Goal: Use online tool/utility: Utilize a website feature to perform a specific function

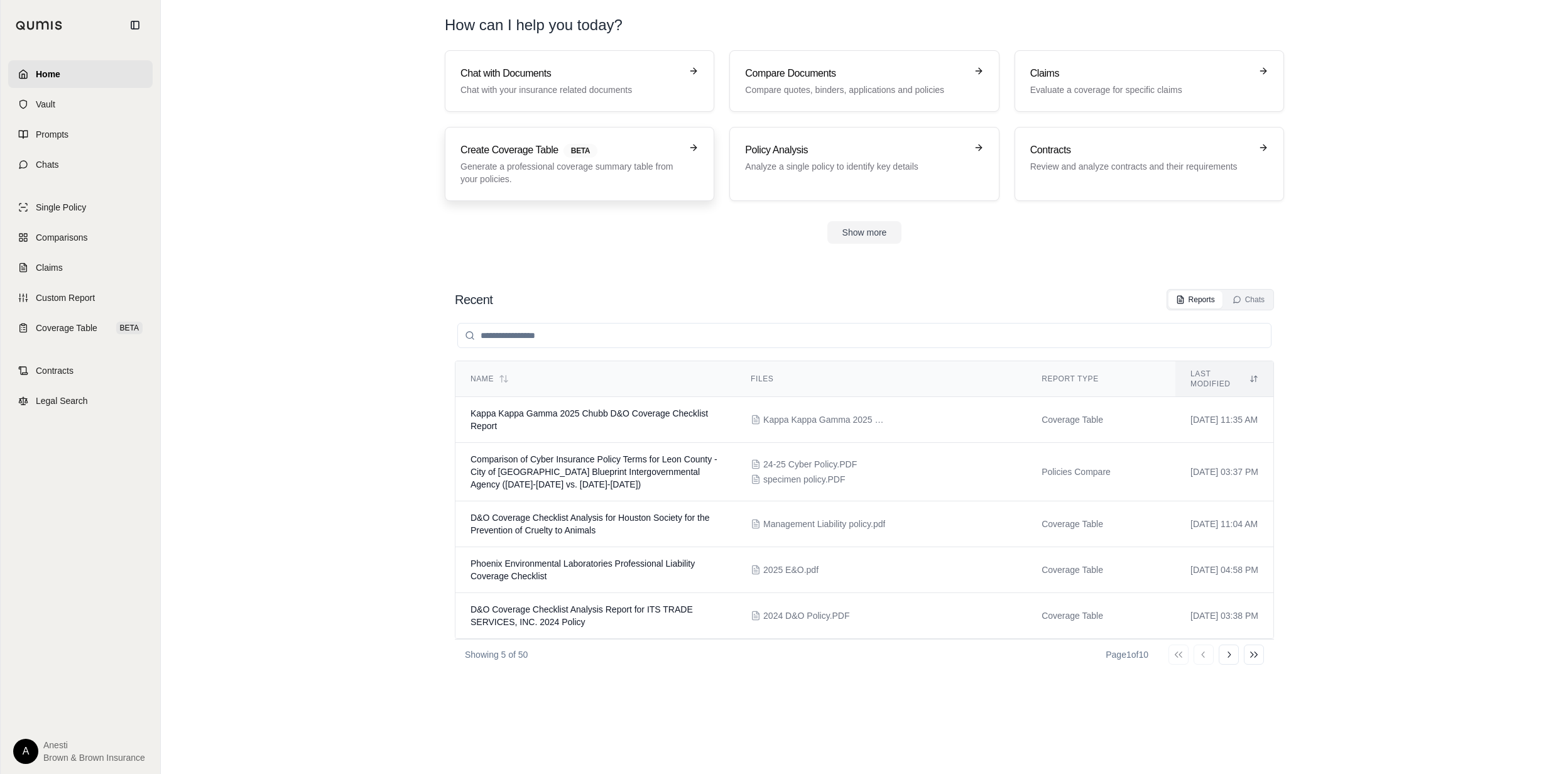
click at [541, 162] on p "Generate a professional coverage summary table from your policies." at bounding box center [570, 173] width 221 height 25
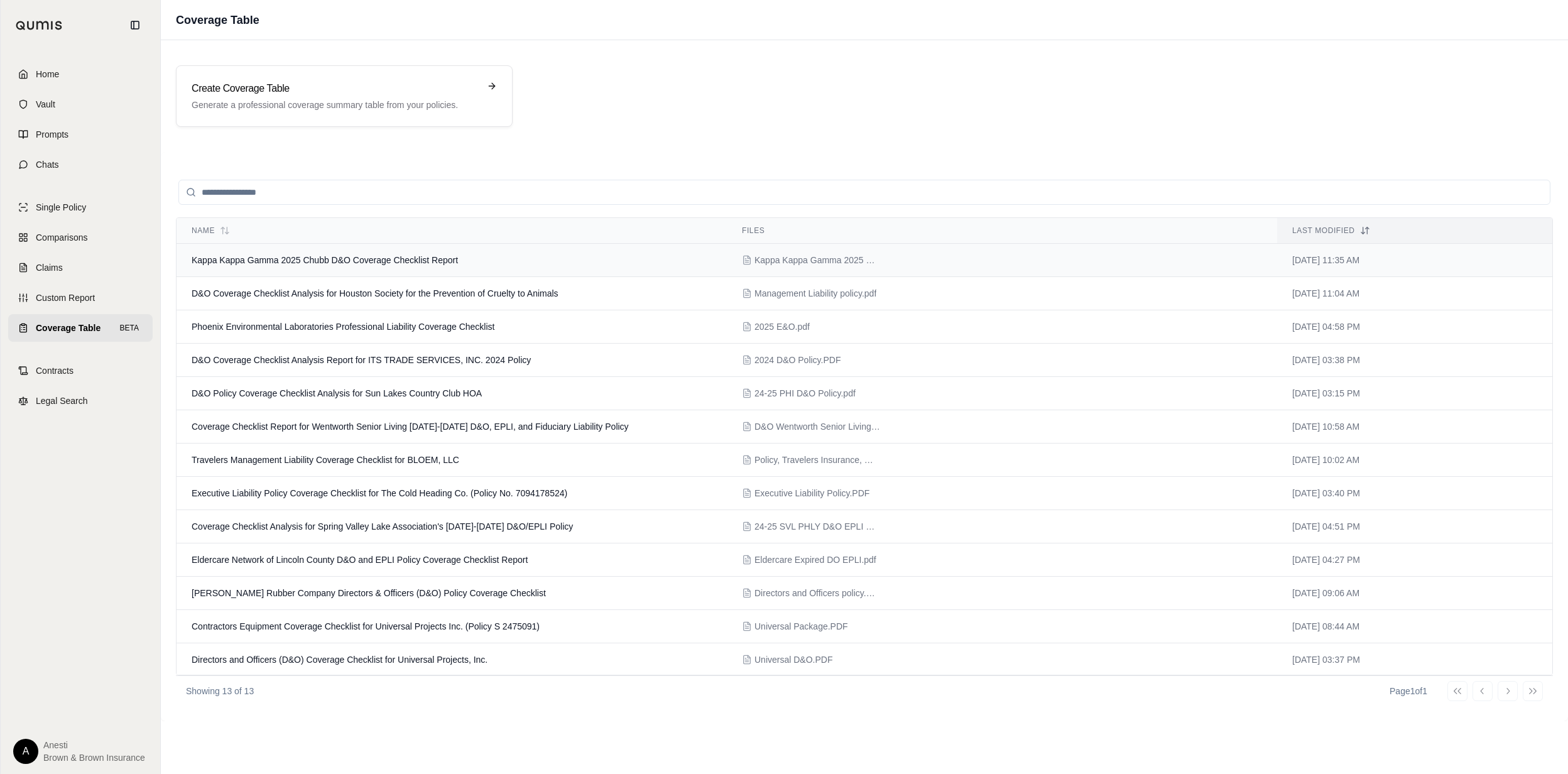
click at [258, 256] on span "Kappa Kappa Gamma 2025 Chubb D&O Coverage Checklist Report" at bounding box center [324, 259] width 266 height 10
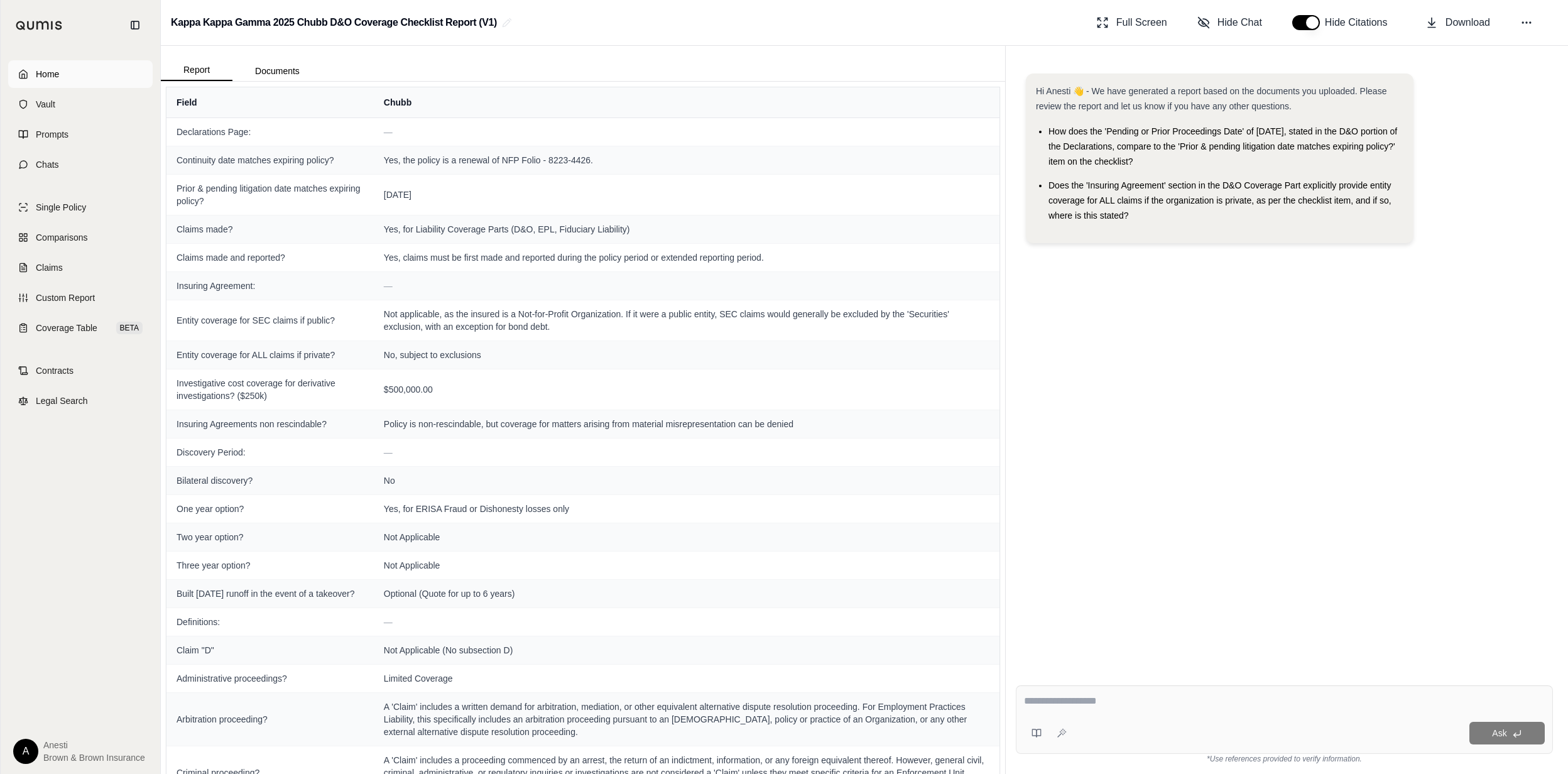
click at [69, 68] on link "Home" at bounding box center [80, 74] width 145 height 27
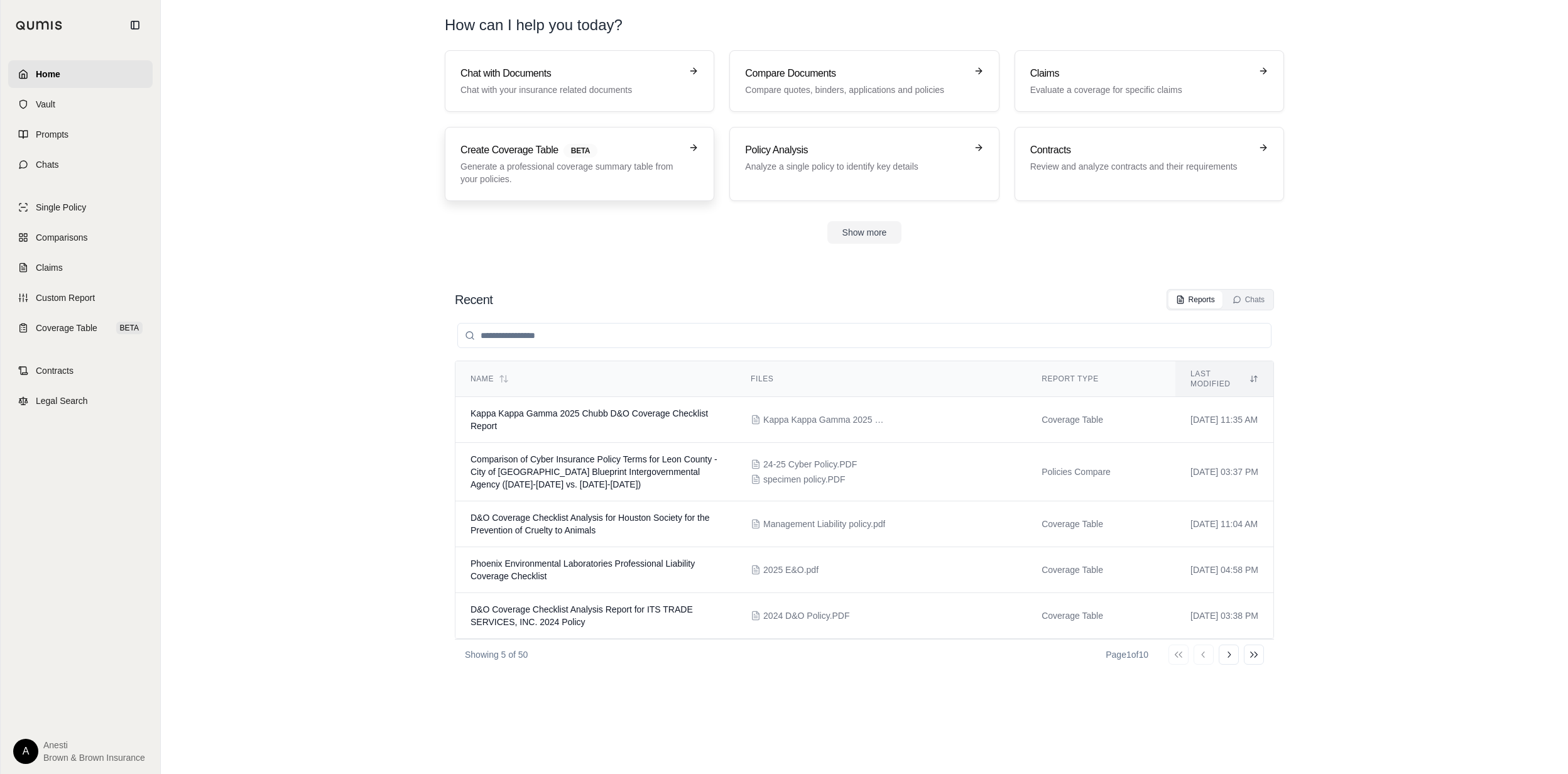
click at [556, 138] on link "Create Coverage Table BETA Generate a professional coverage summary table from …" at bounding box center [579, 164] width 269 height 74
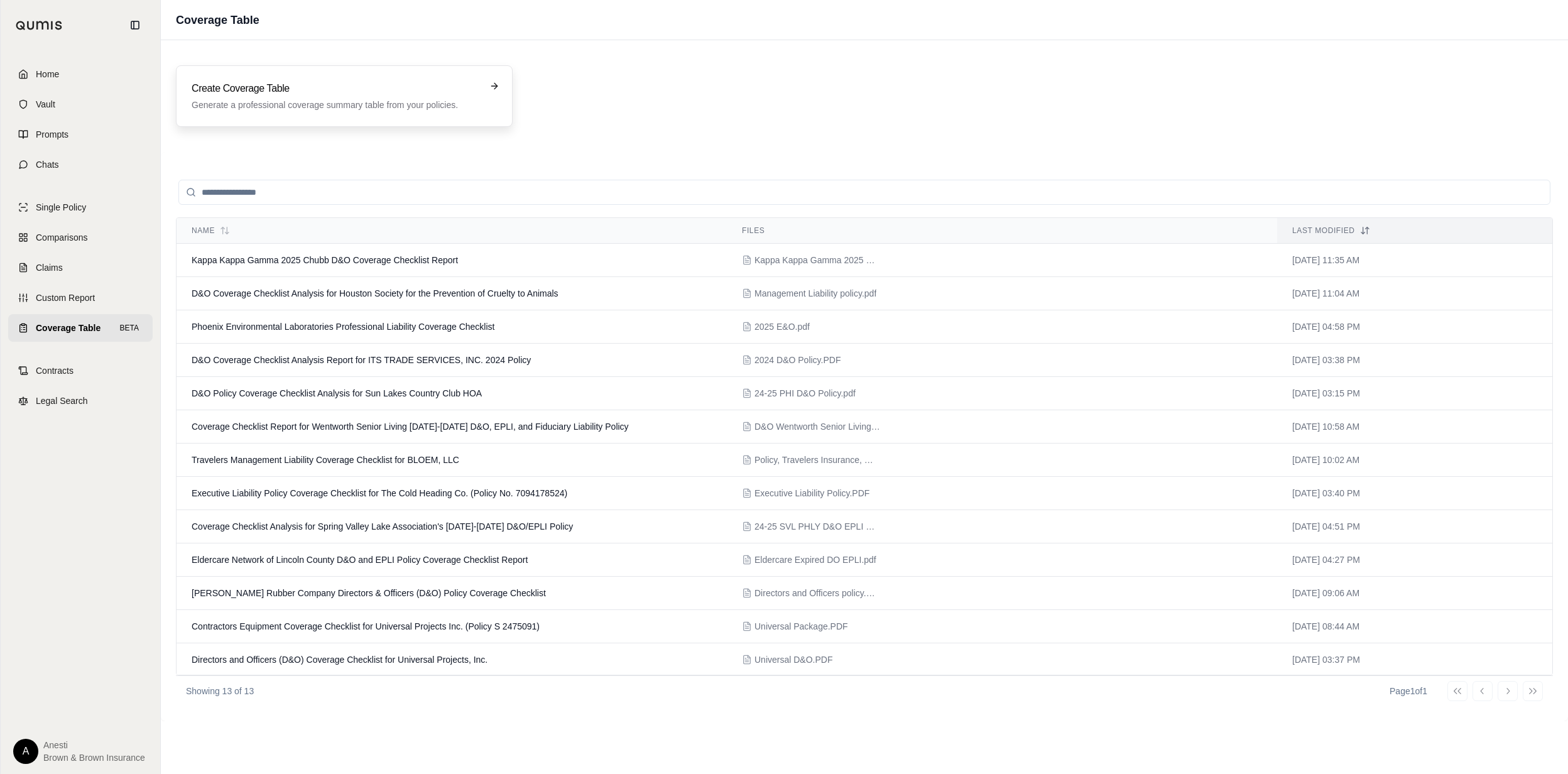
click at [267, 104] on p "Generate a professional coverage summary table from your policies." at bounding box center [335, 105] width 288 height 13
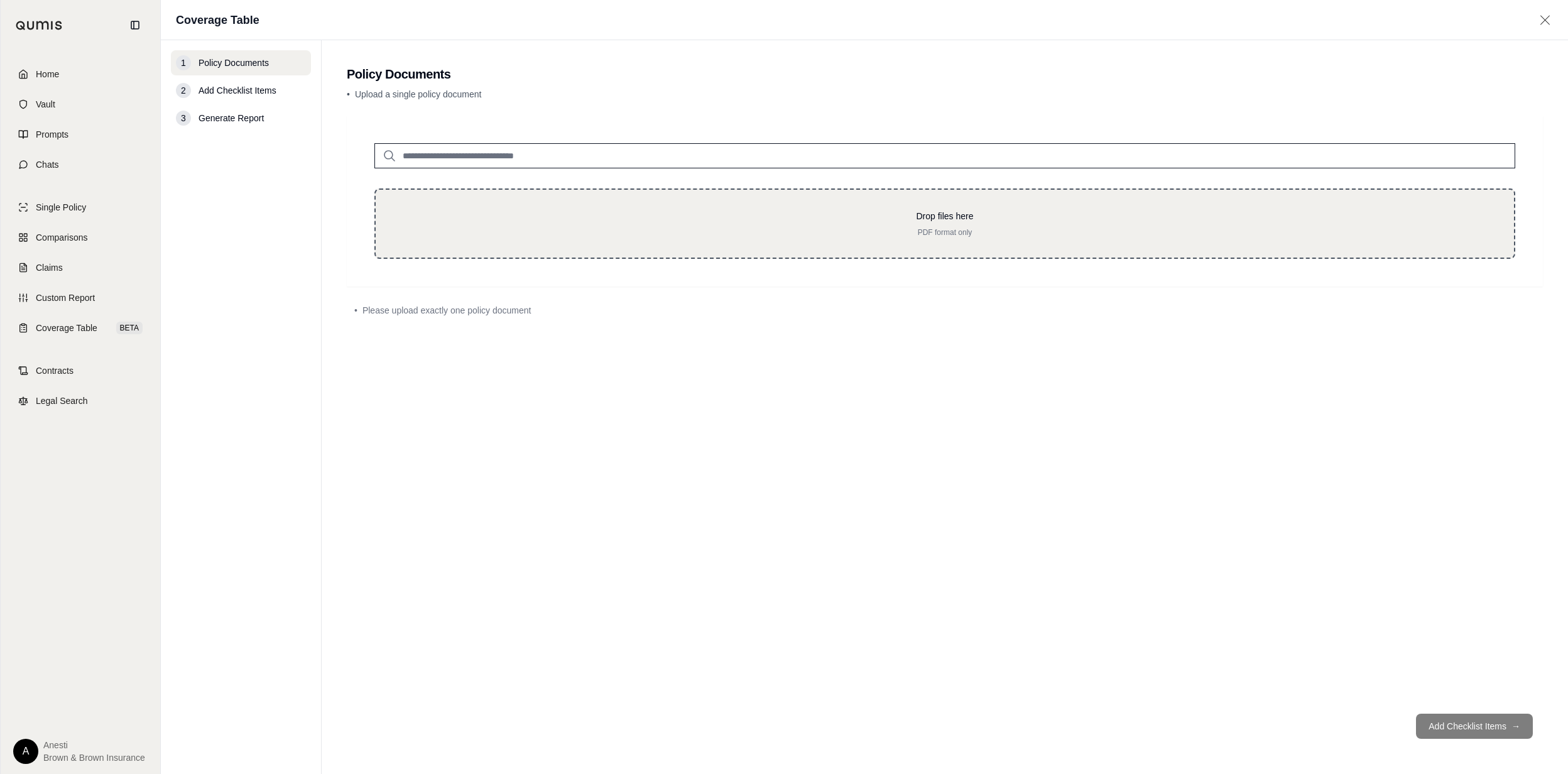
click at [779, 202] on div "Drop files here PDF format only" at bounding box center [944, 223] width 1141 height 70
click at [530, 222] on div "Drop files here PDF format only" at bounding box center [944, 223] width 1098 height 27
type input "**********"
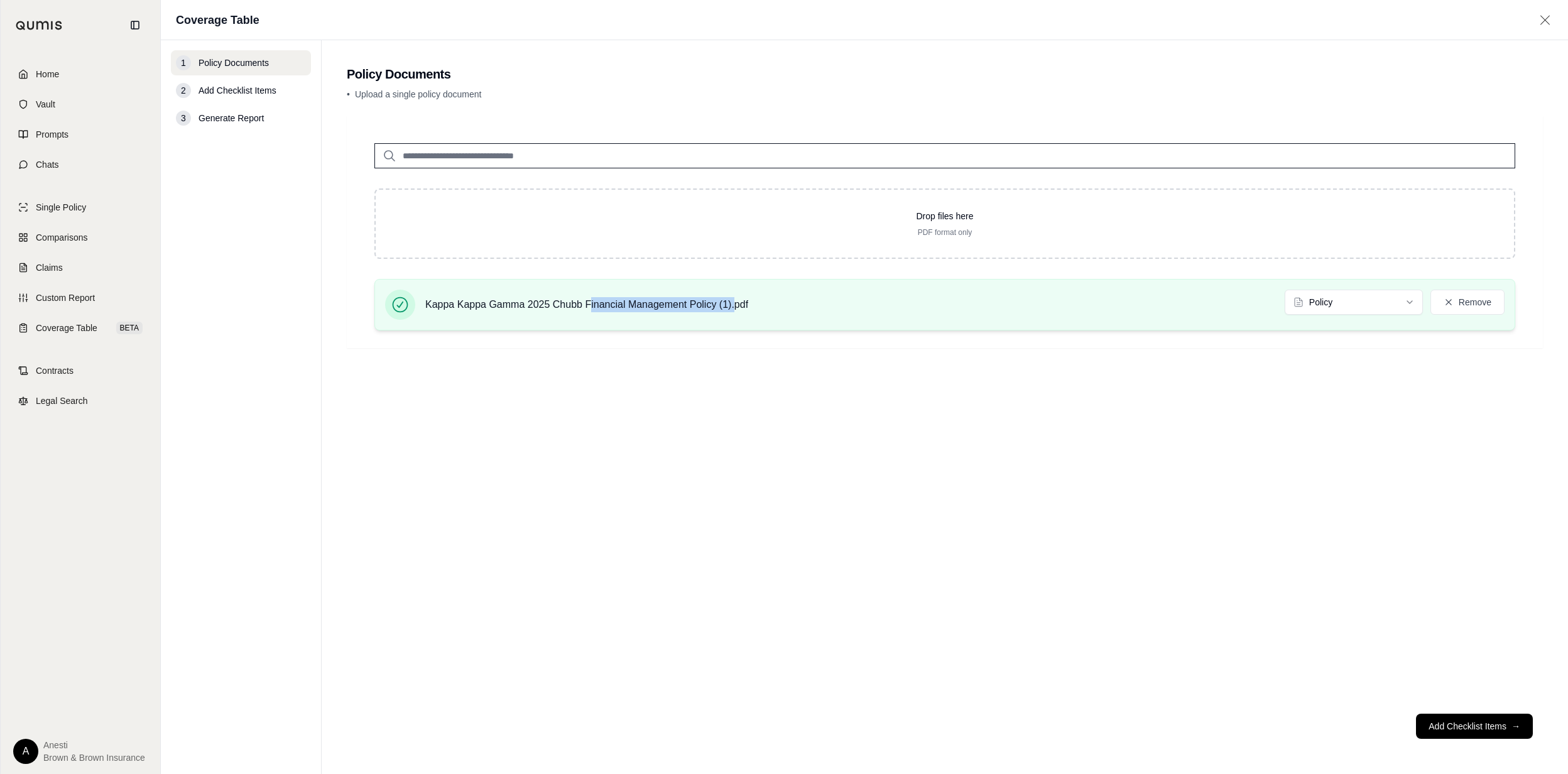
drag, startPoint x: 589, startPoint y: 307, endPoint x: 736, endPoint y: 305, distance: 147.0
click at [736, 305] on span "Kappa Kappa Gamma 2025 Chubb Financial Management Policy (1).pdf" at bounding box center [587, 305] width 323 height 16
drag, startPoint x: 736, startPoint y: 305, endPoint x: 1033, endPoint y: 451, distance: 330.9
click at [929, 451] on div "Drop files here PDF format only Kappa Kappa Gamma 2025 Chubb Financial Manageme…" at bounding box center [944, 409] width 1196 height 588
click at [1506, 724] on button "Add Checklist Items →" at bounding box center [1474, 725] width 117 height 25
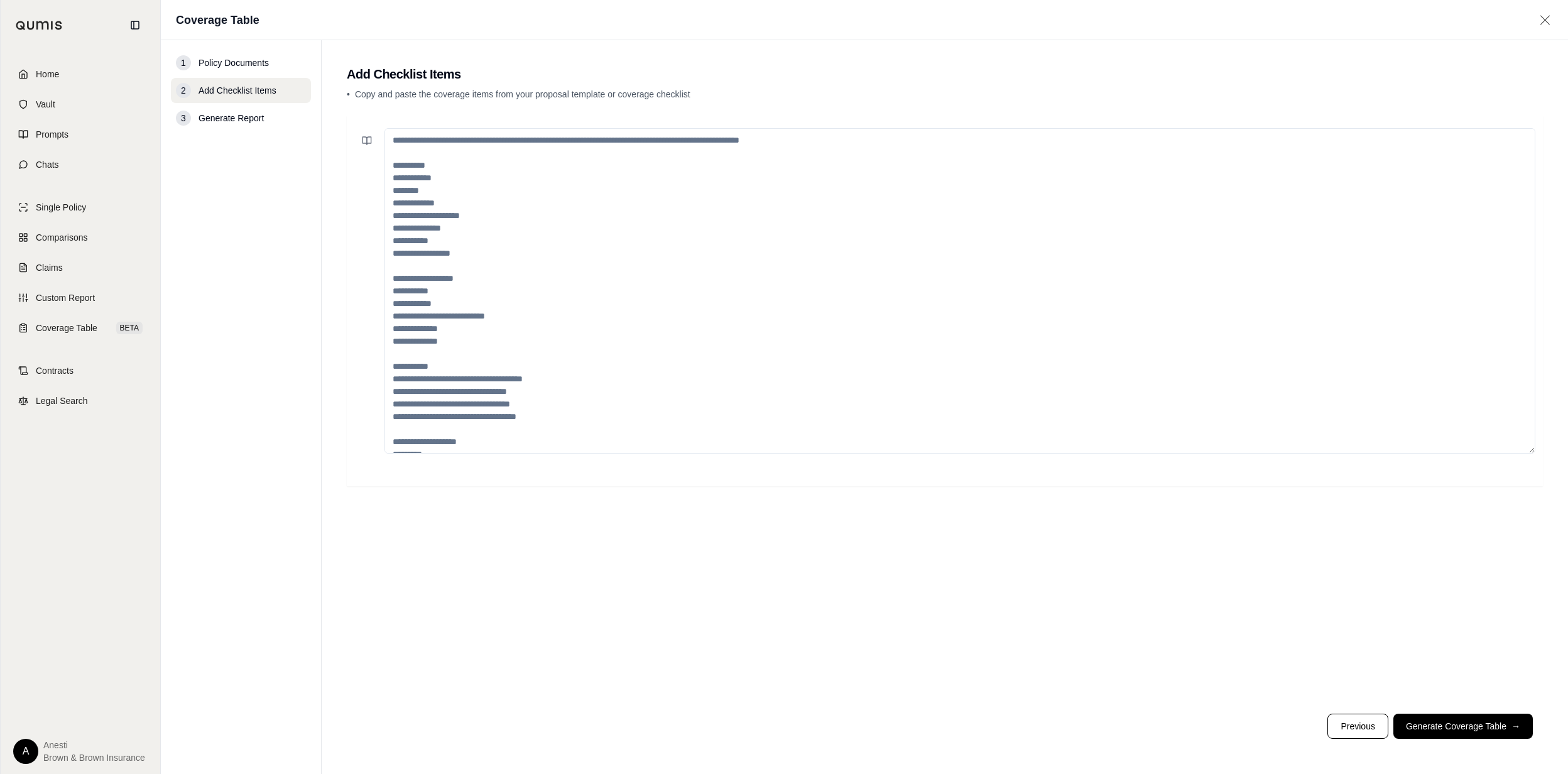
click at [460, 159] on textarea at bounding box center [960, 290] width 1150 height 325
click at [68, 66] on link "Home" at bounding box center [80, 74] width 145 height 27
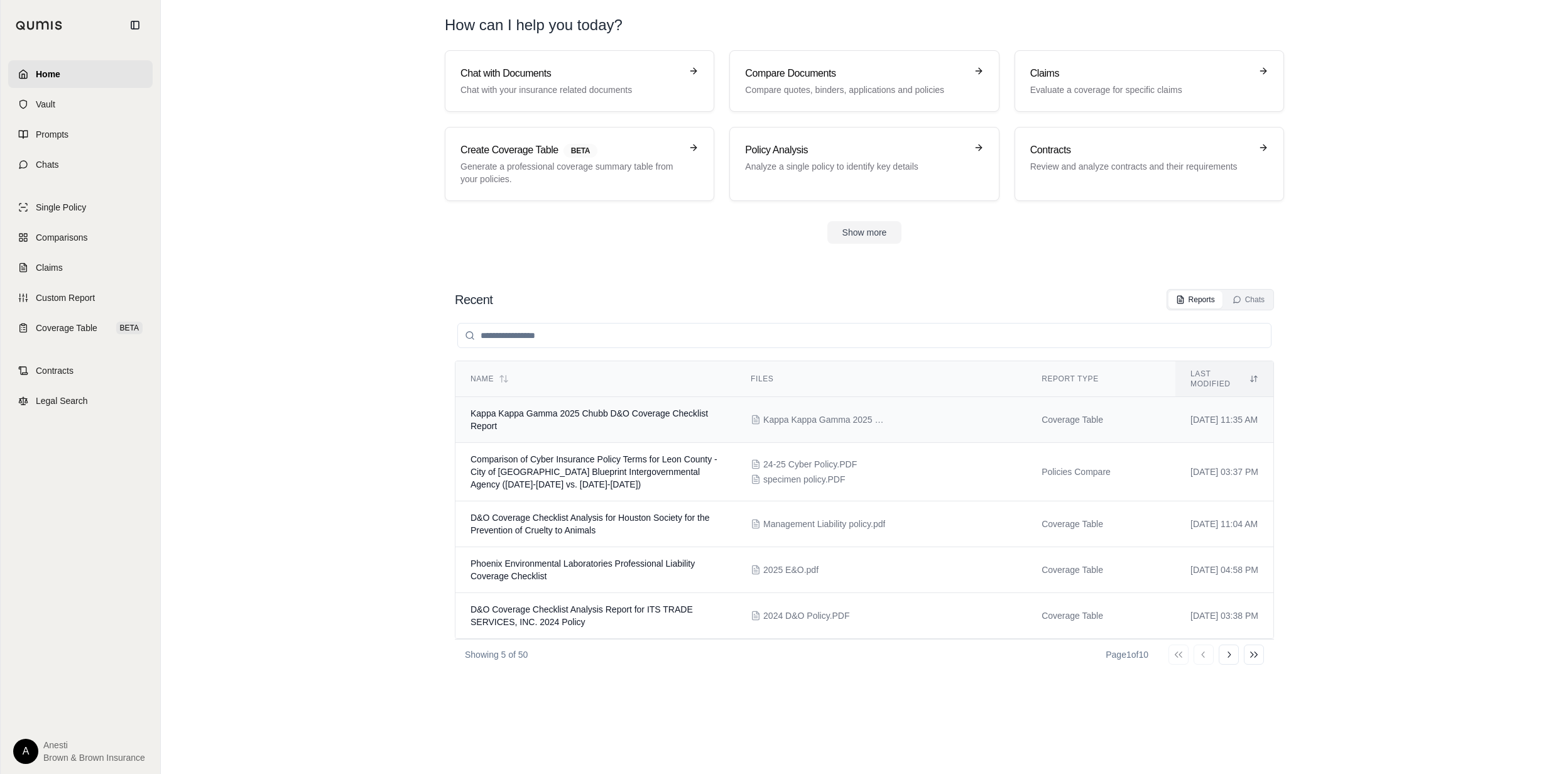
click at [561, 421] on td "Kappa Kappa Gamma 2025 Chubb D&O Coverage Checklist Report" at bounding box center [596, 420] width 280 height 46
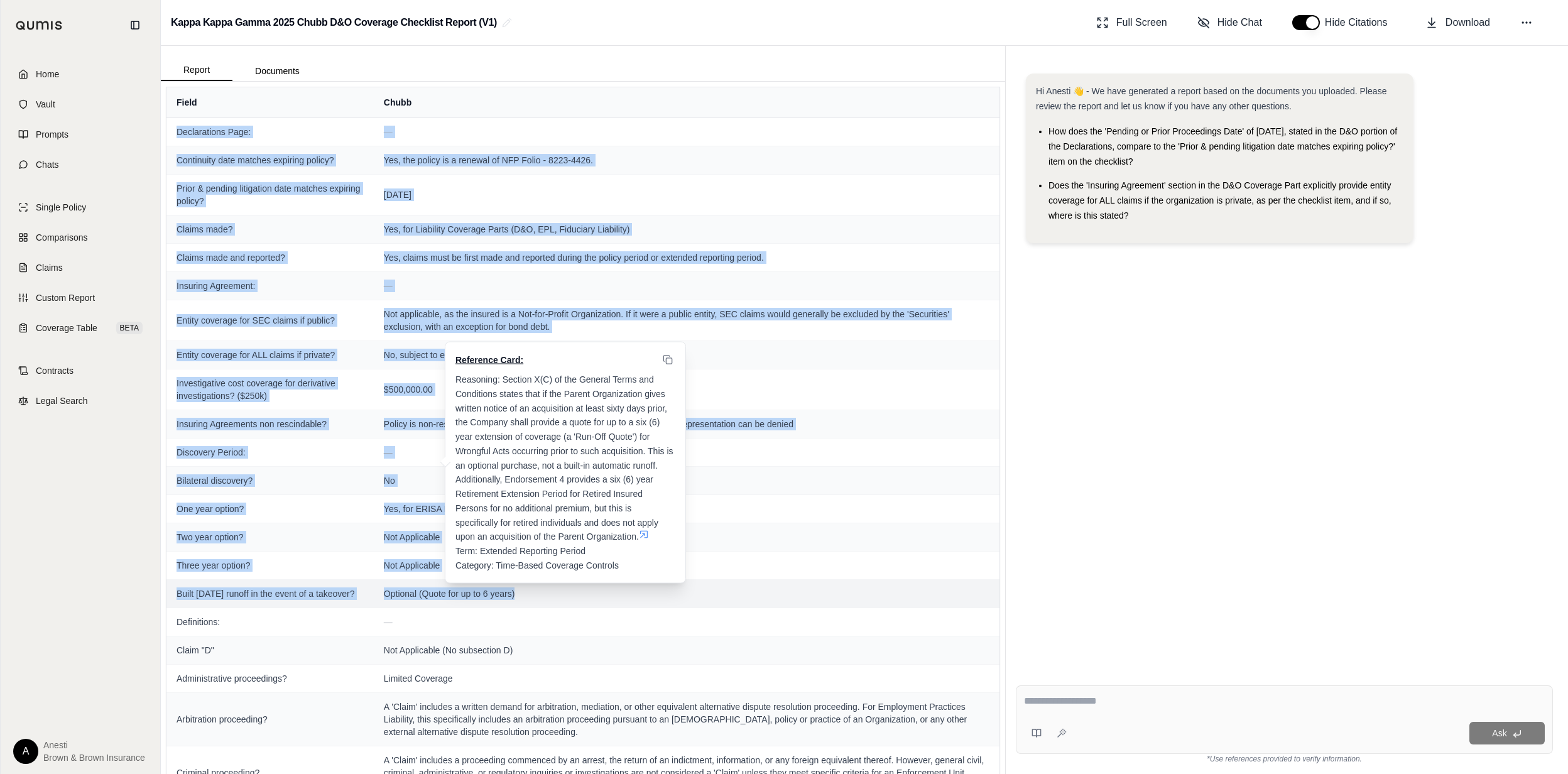
drag, startPoint x: 175, startPoint y: 134, endPoint x: 521, endPoint y: 617, distance: 594.1
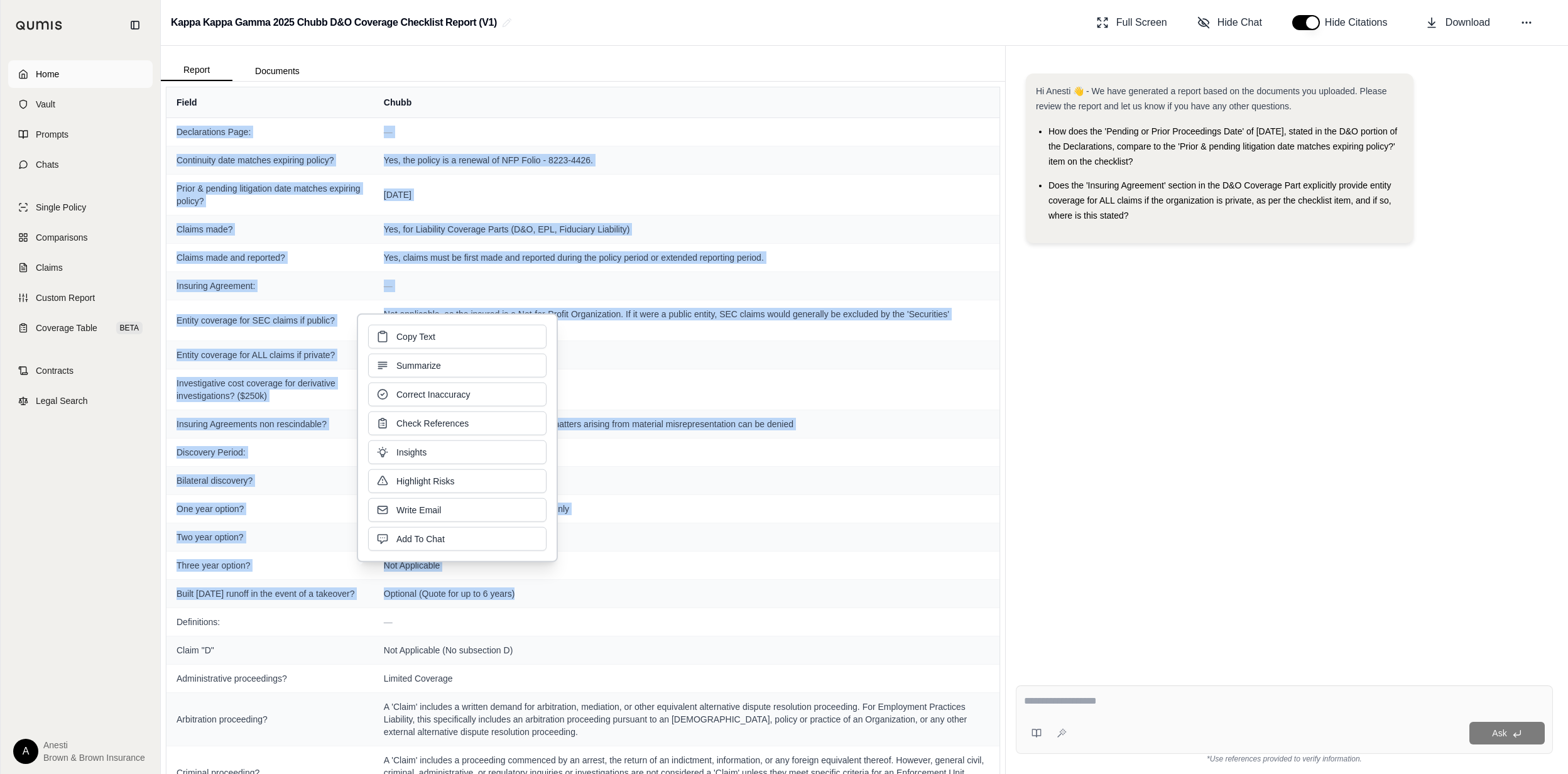
click at [69, 76] on link "Home" at bounding box center [80, 74] width 145 height 27
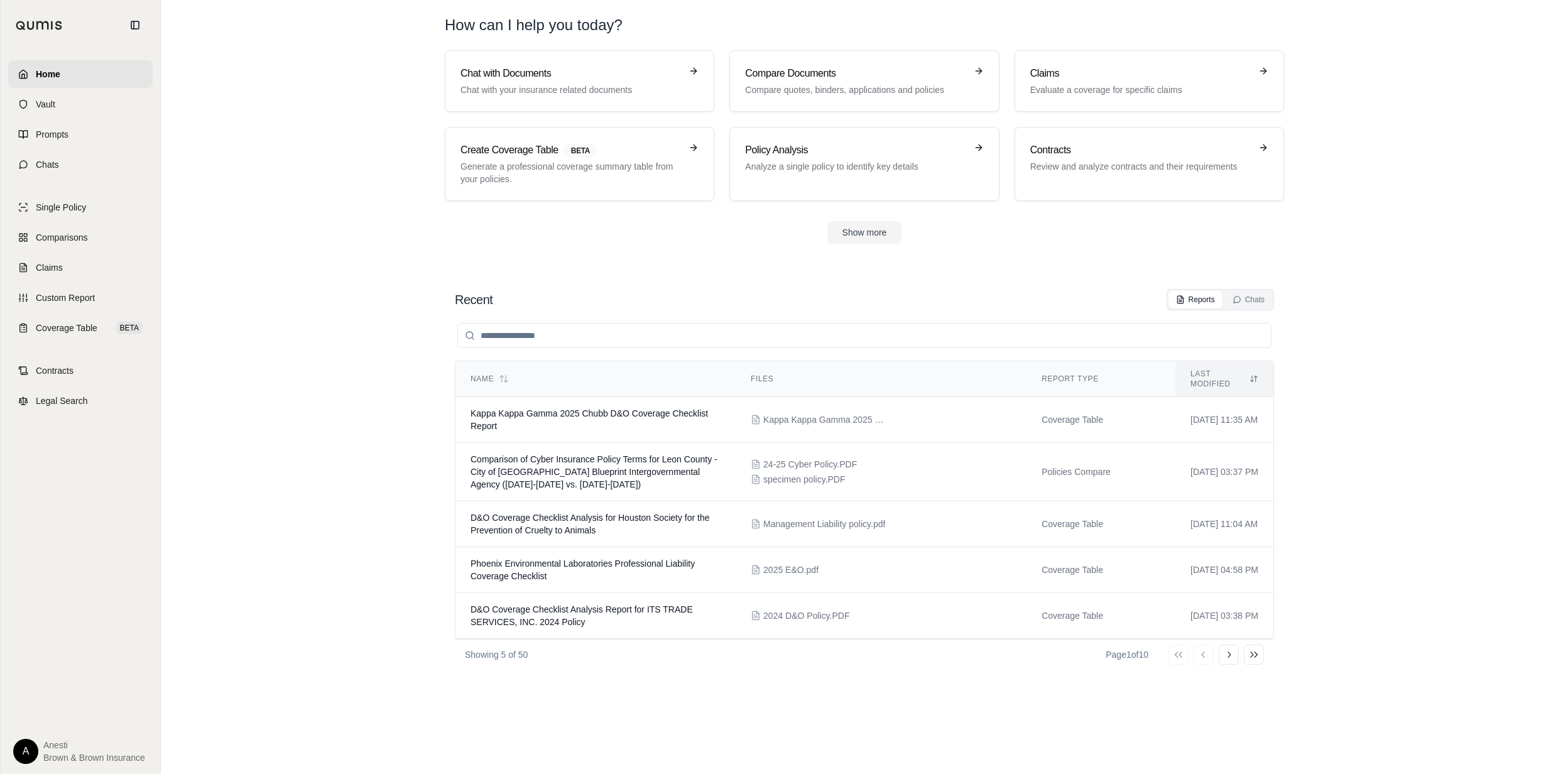
click at [297, 227] on section "Chat with Documents Chat with your insurance related documents Compare Document…" at bounding box center [865, 157] width 1397 height 214
